Goal: Task Accomplishment & Management: Manage account settings

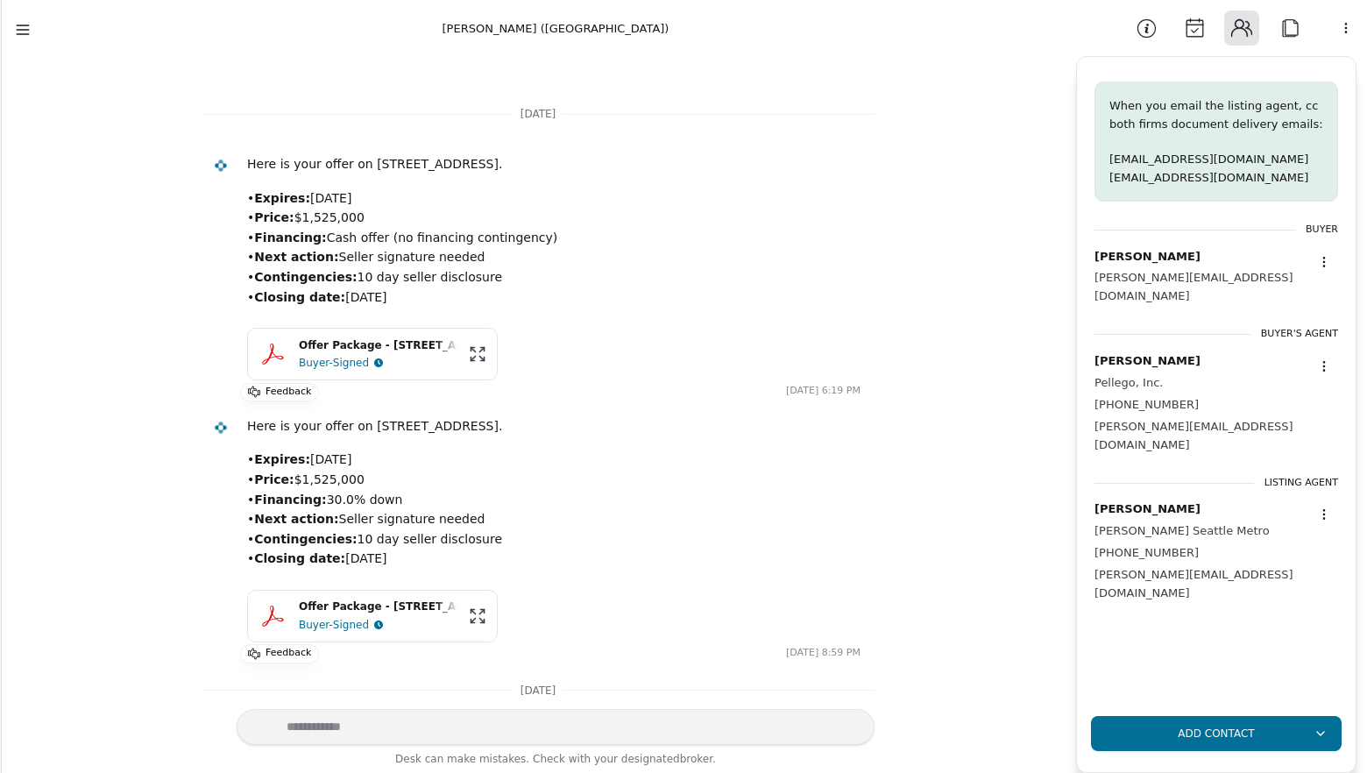
scroll to position [1388, 0]
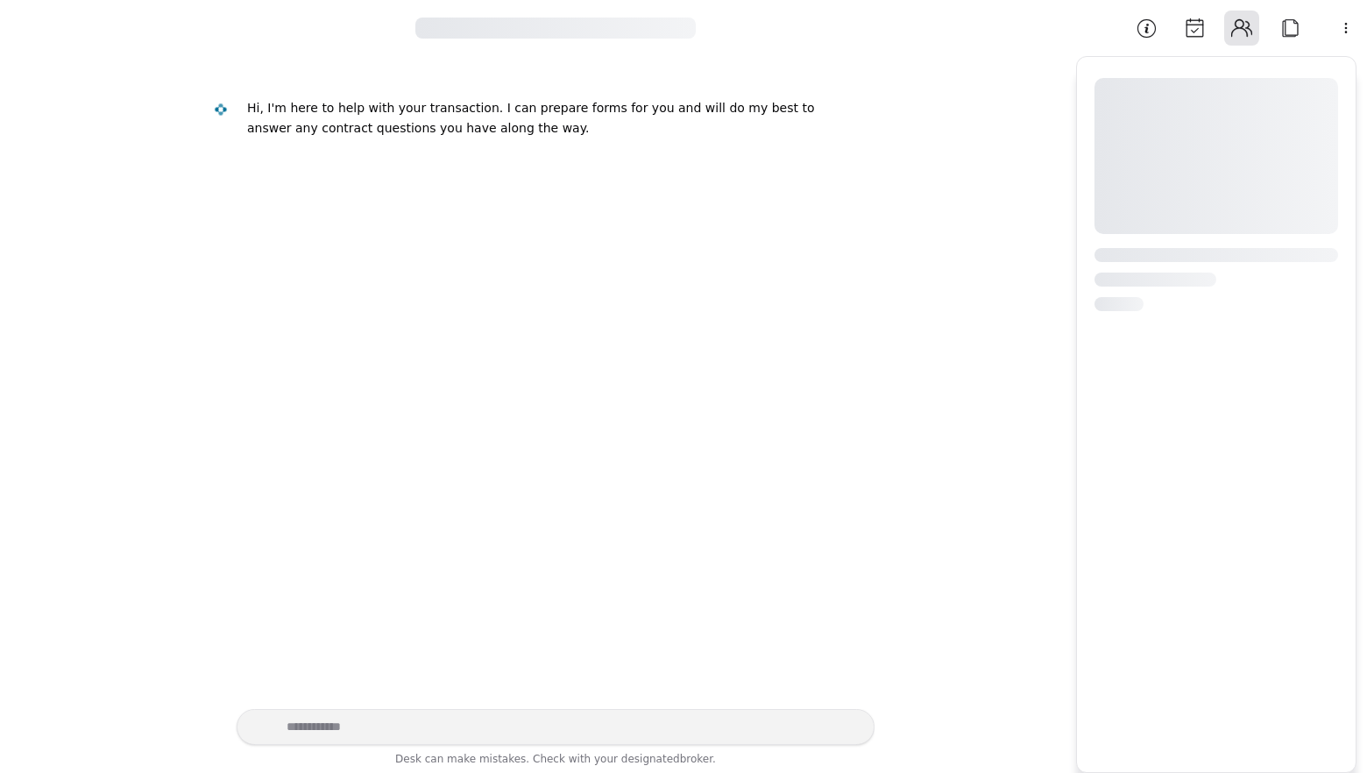
scroll to position [912, 0]
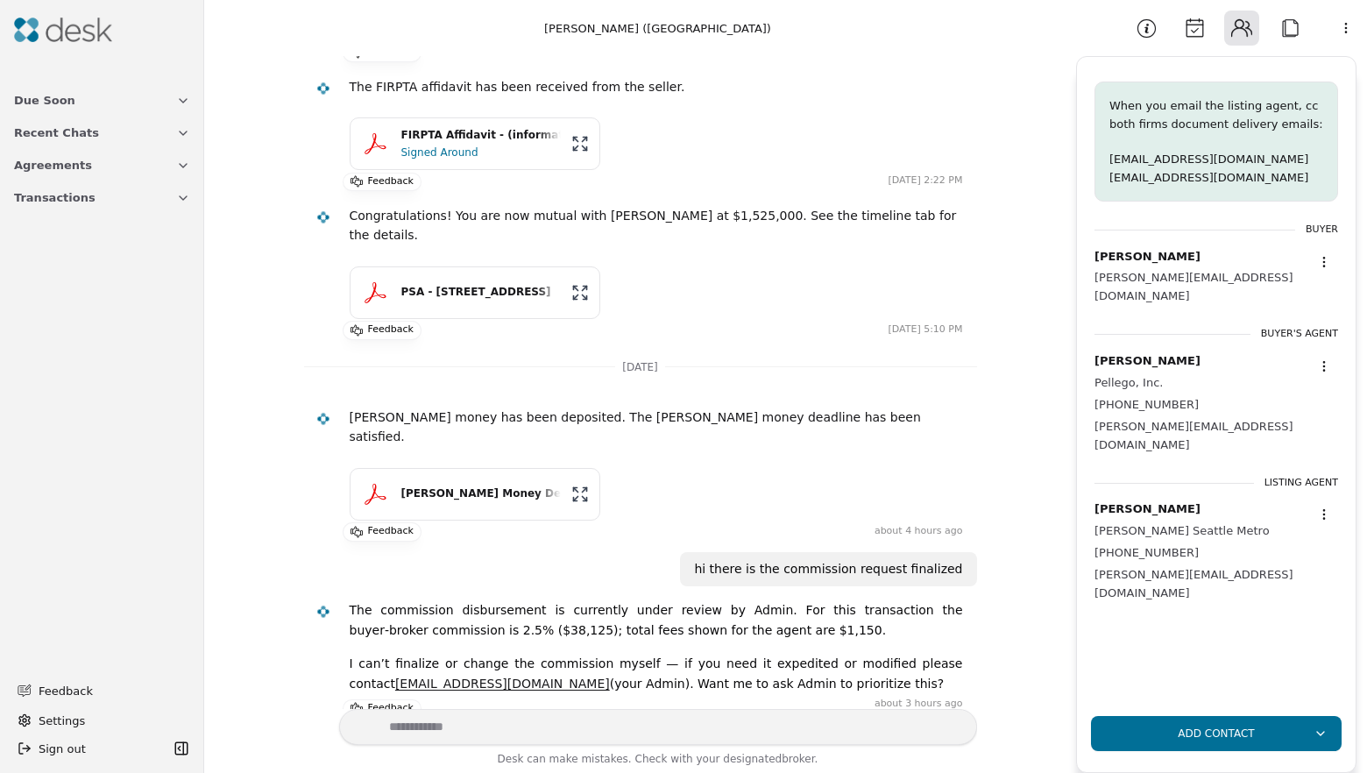
click at [94, 101] on button "Due Soon" at bounding box center [102, 100] width 197 height 32
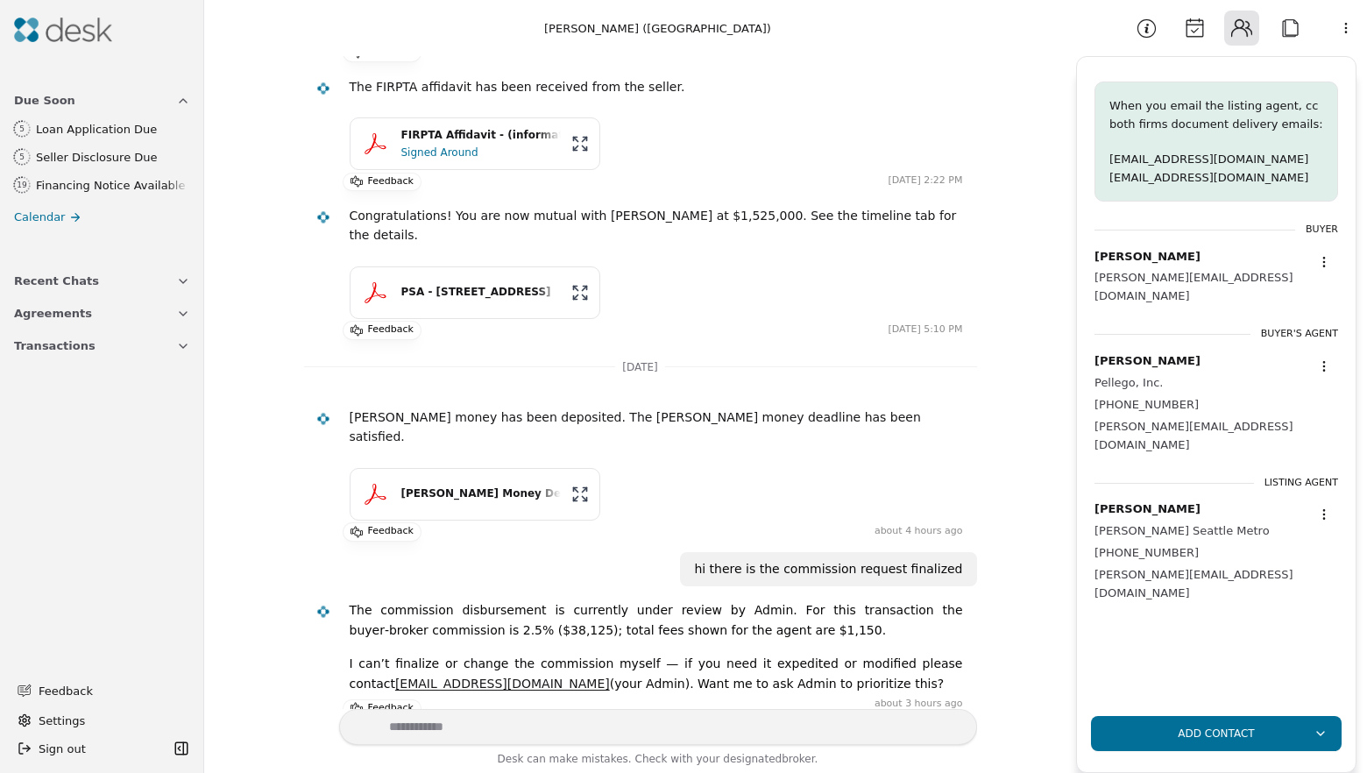
click at [137, 162] on div "Seller Disclosure Due" at bounding box center [112, 157] width 153 height 18
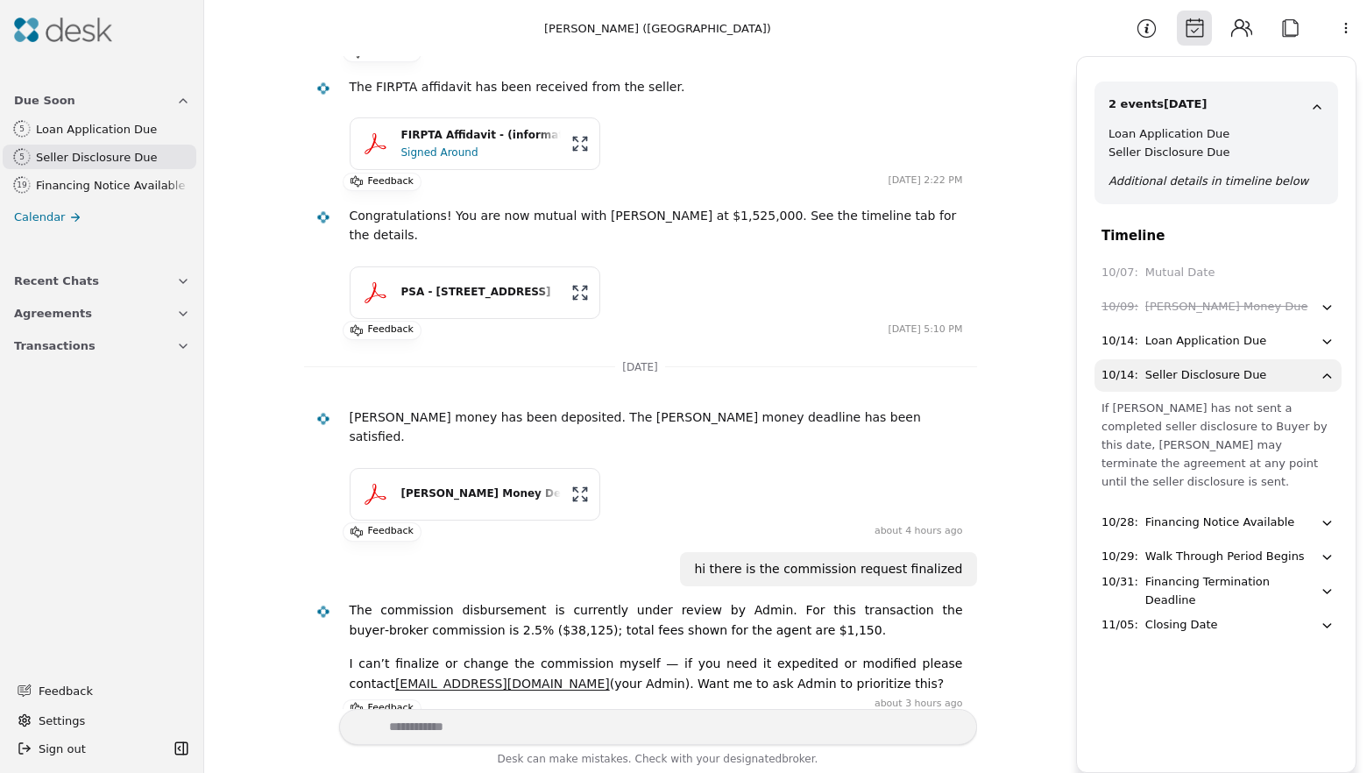
click at [144, 180] on div "Financing Notice Available" at bounding box center [112, 185] width 153 height 18
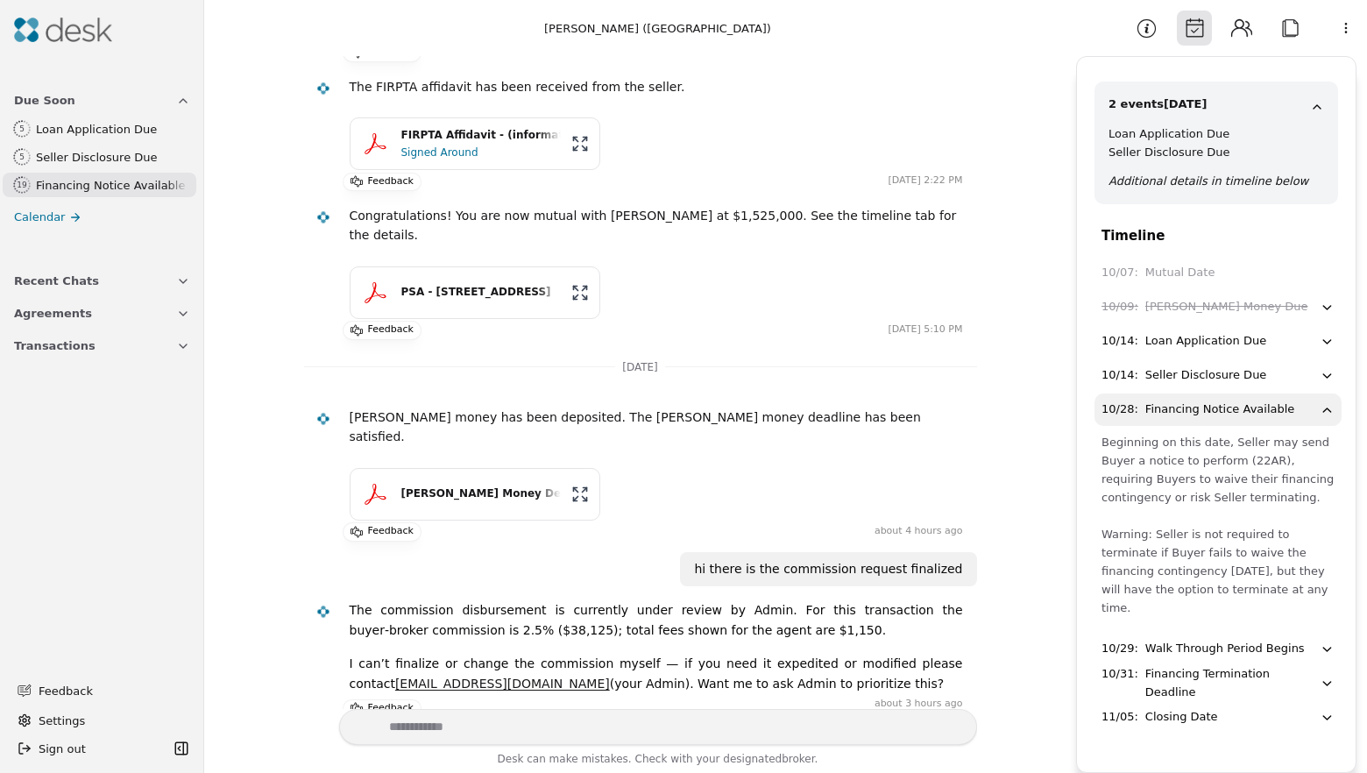
click at [60, 202] on ul "5 Loan Application Due 5 Seller Disclosure Due 19 Financing Notice Available Ca…" at bounding box center [102, 173] width 197 height 113
click at [63, 211] on link "Calendar" at bounding box center [102, 216] width 197 height 25
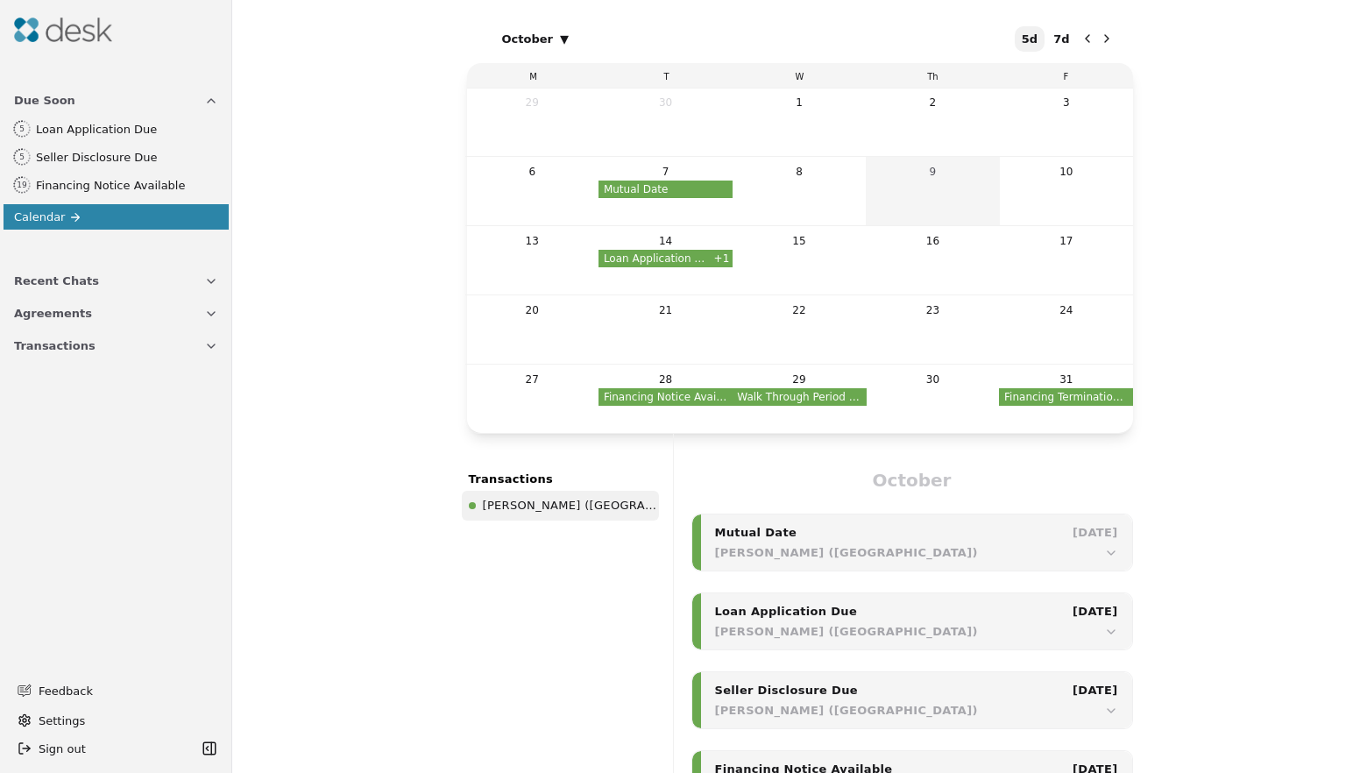
scroll to position [138, 0]
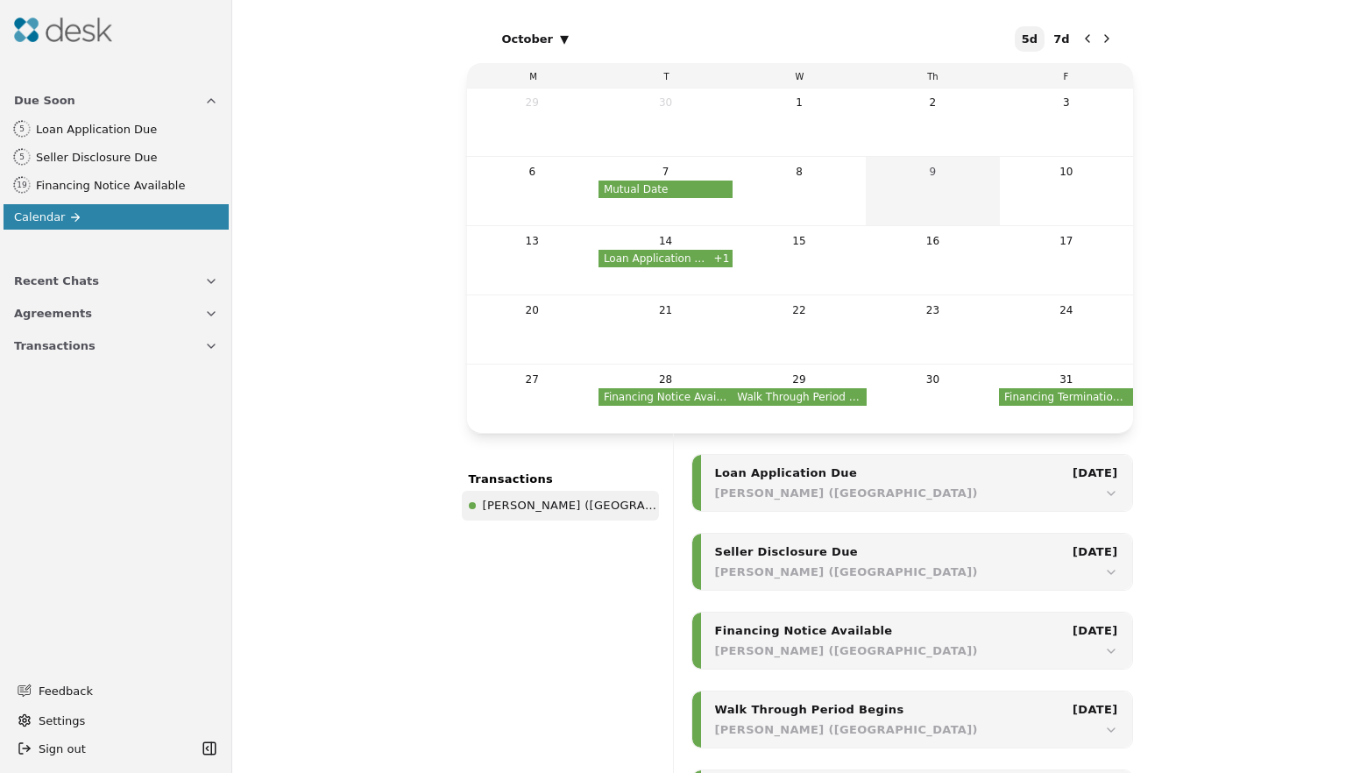
click at [99, 281] on button "Recent Chats" at bounding box center [116, 281] width 225 height 32
click at [142, 335] on div "Commission Request for 2705 47th" at bounding box center [115, 338] width 167 height 18
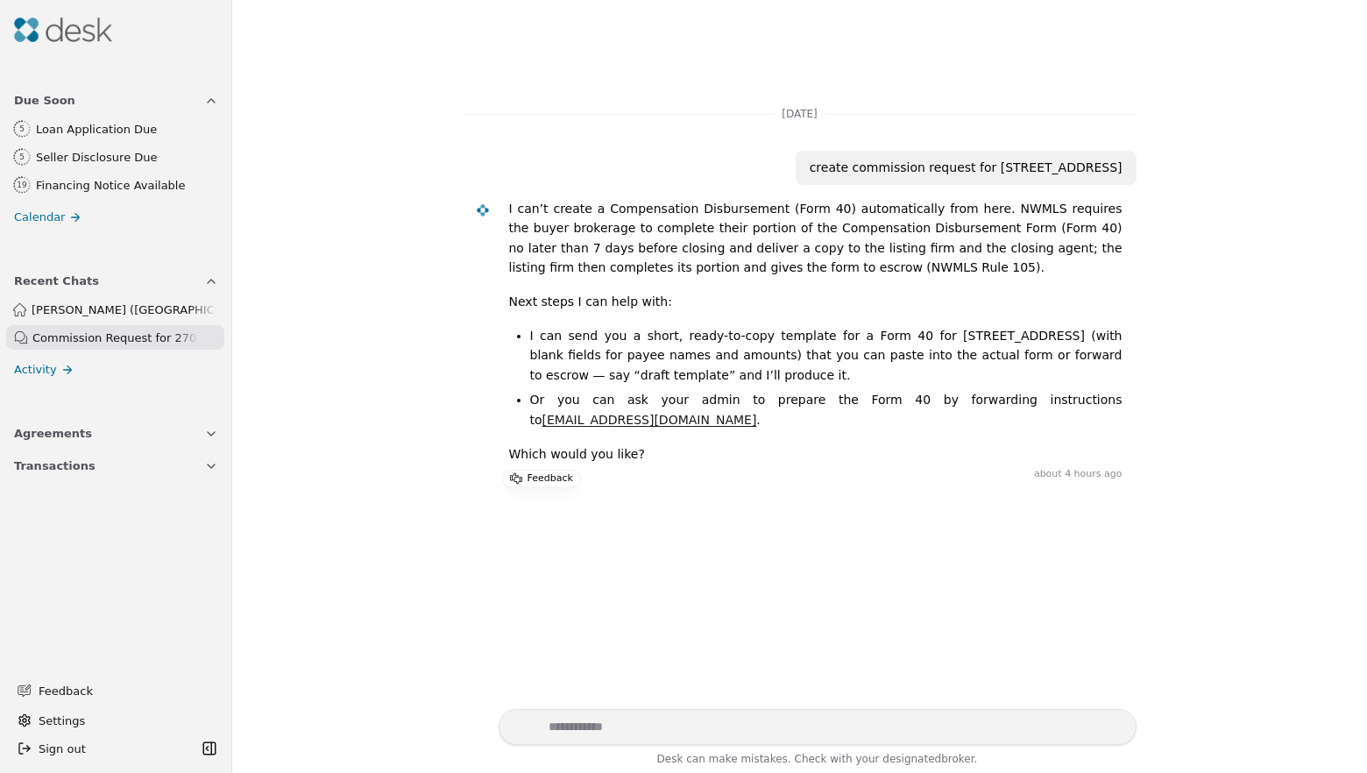
click at [152, 428] on button "Agreements" at bounding box center [116, 433] width 225 height 32
click at [90, 615] on button "Transactions" at bounding box center [116, 614] width 225 height 32
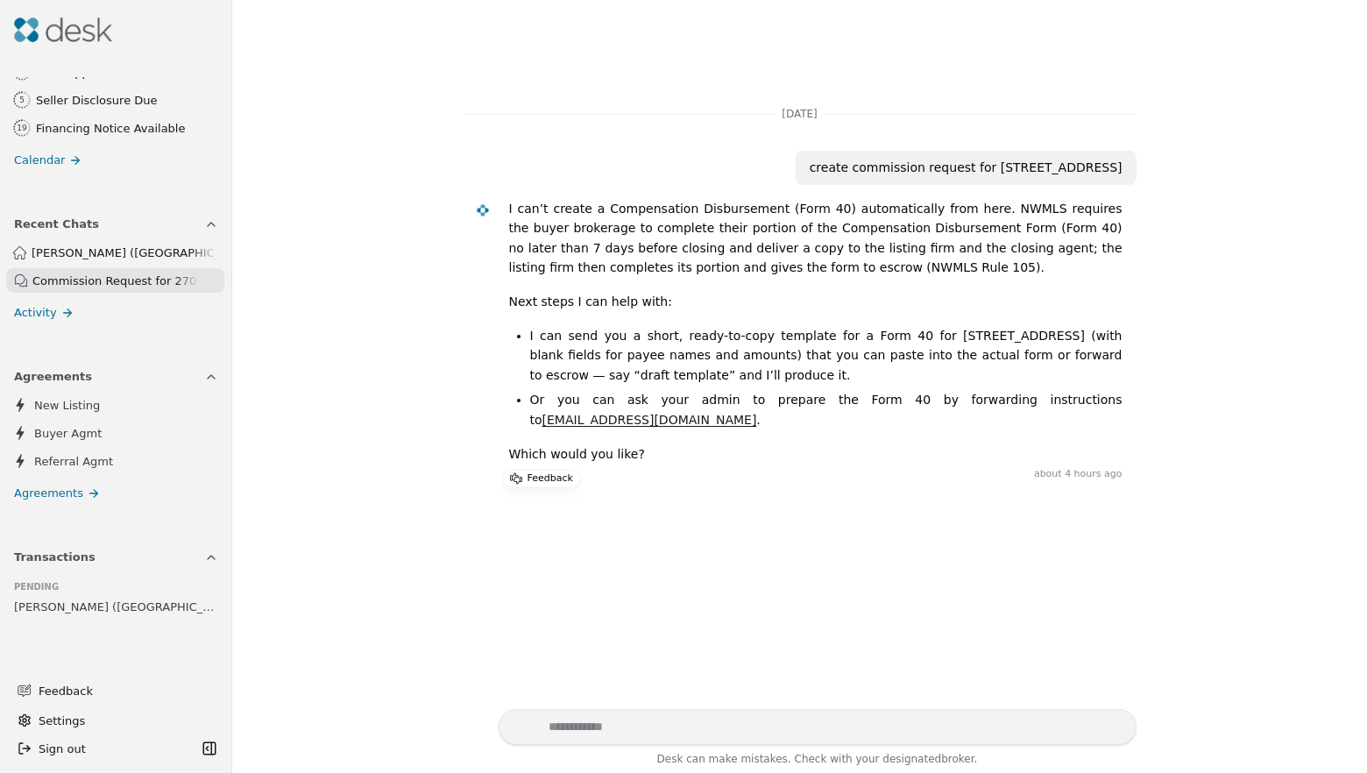
scroll to position [56, 0]
click at [92, 609] on span "[PERSON_NAME] ([GEOGRAPHIC_DATA])" at bounding box center [116, 608] width 204 height 18
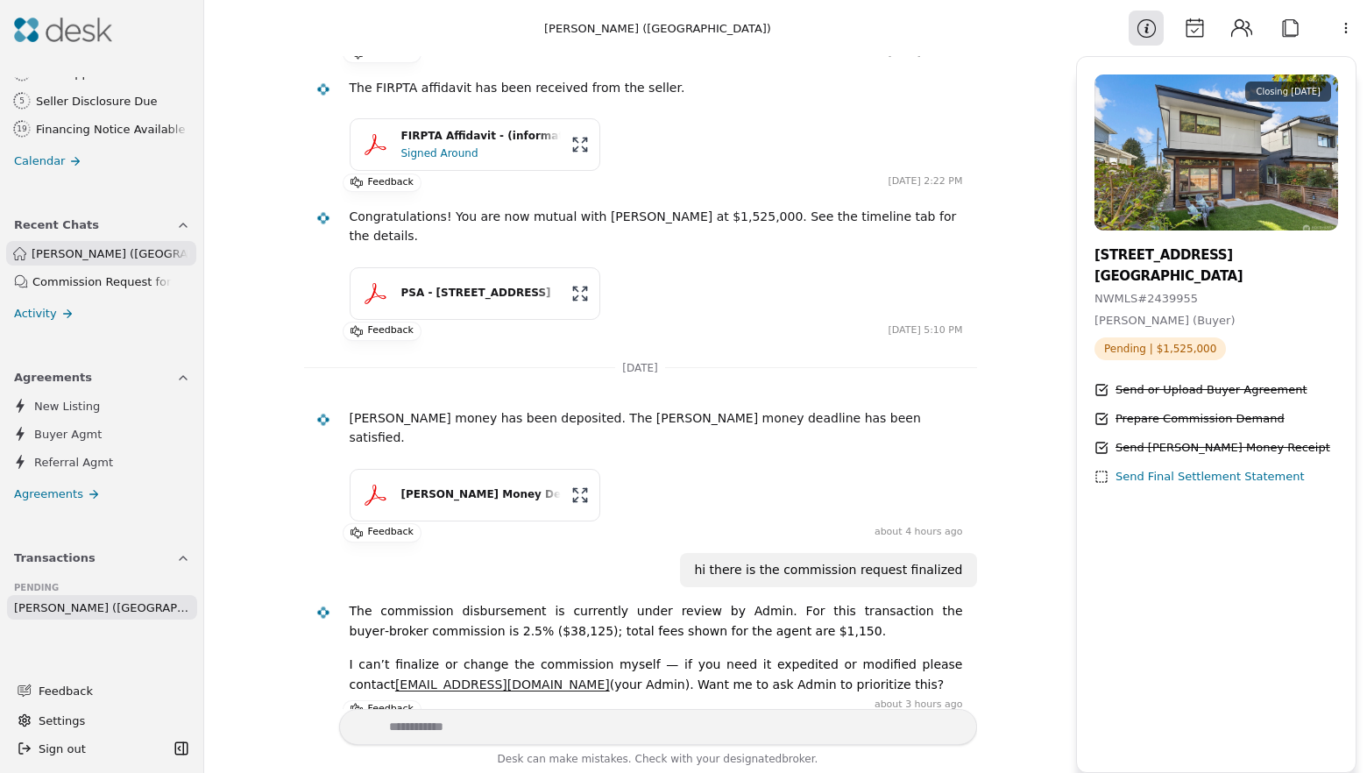
scroll to position [912, 0]
click at [1156, 479] on div "Send Final Settlement Statement" at bounding box center [1210, 477] width 189 height 18
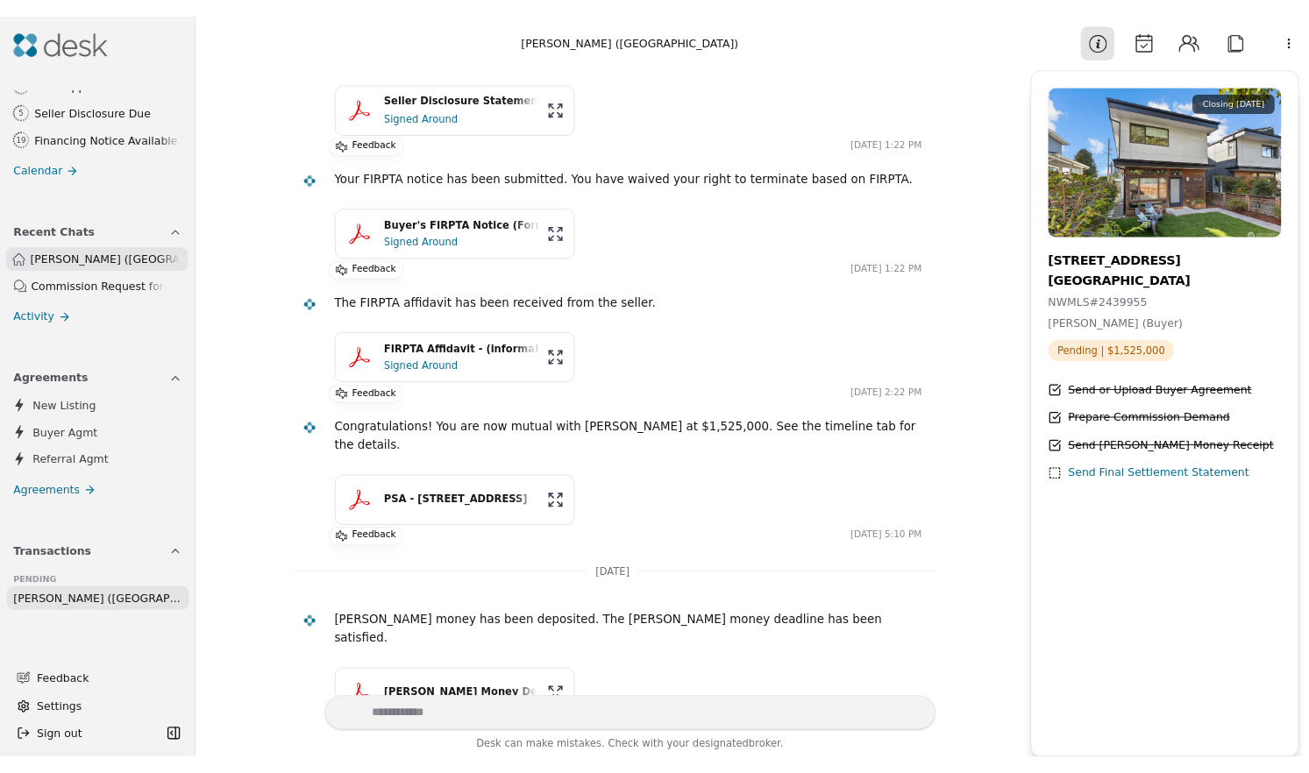
scroll to position [699, 0]
